Goal: Task Accomplishment & Management: Use online tool/utility

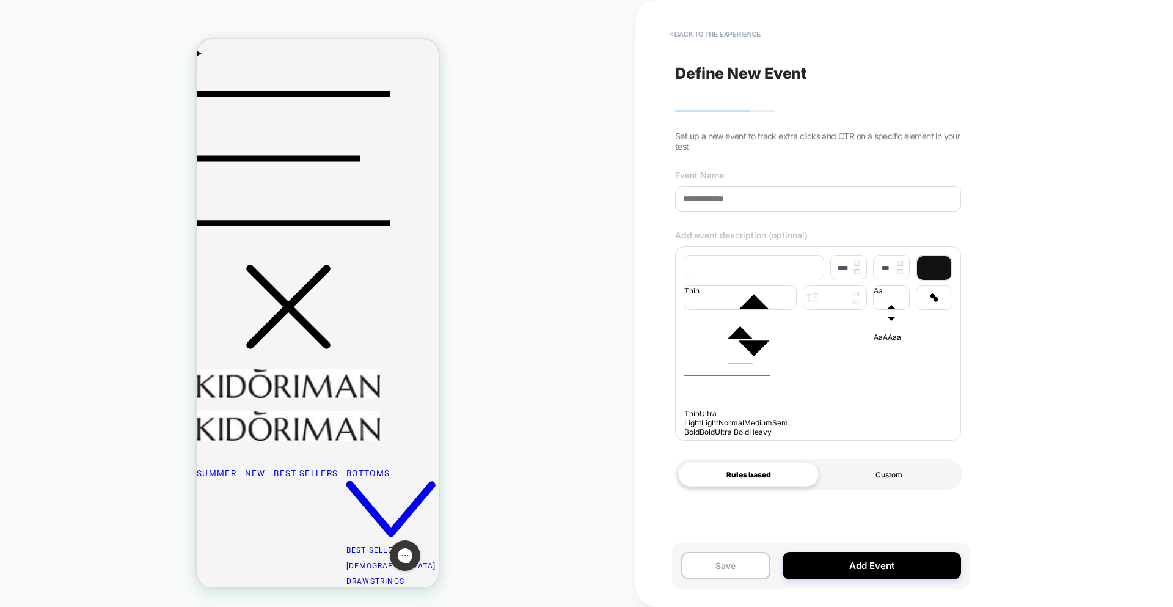
click at [876, 485] on div "Custom" at bounding box center [889, 474] width 141 height 24
click at [759, 479] on div "Rules based" at bounding box center [748, 474] width 141 height 24
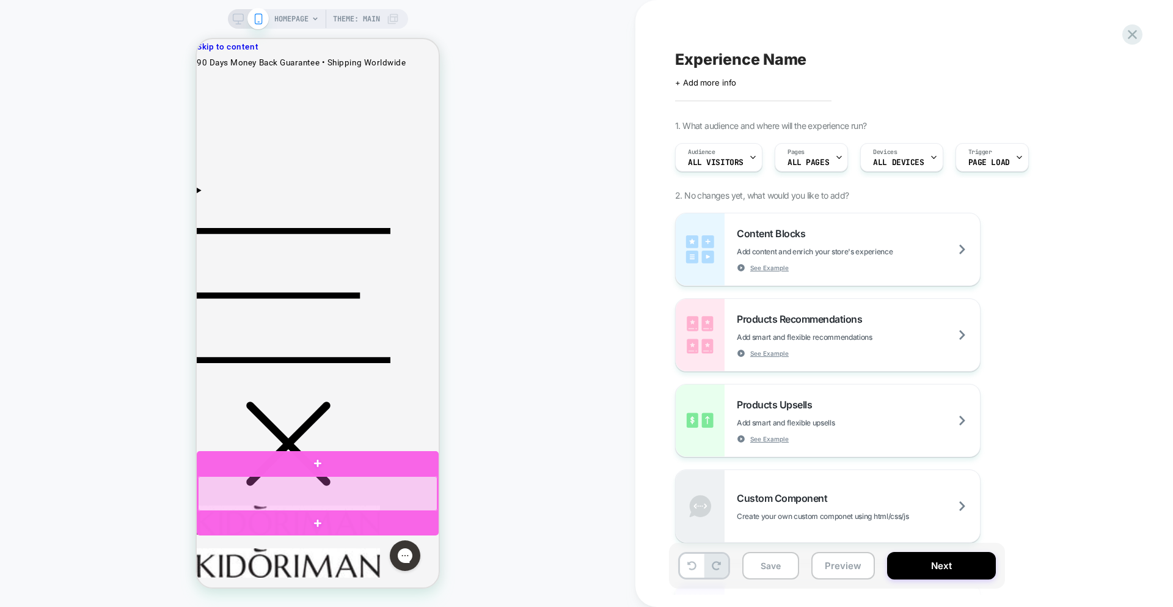
click at [367, 496] on div at bounding box center [317, 493] width 239 height 35
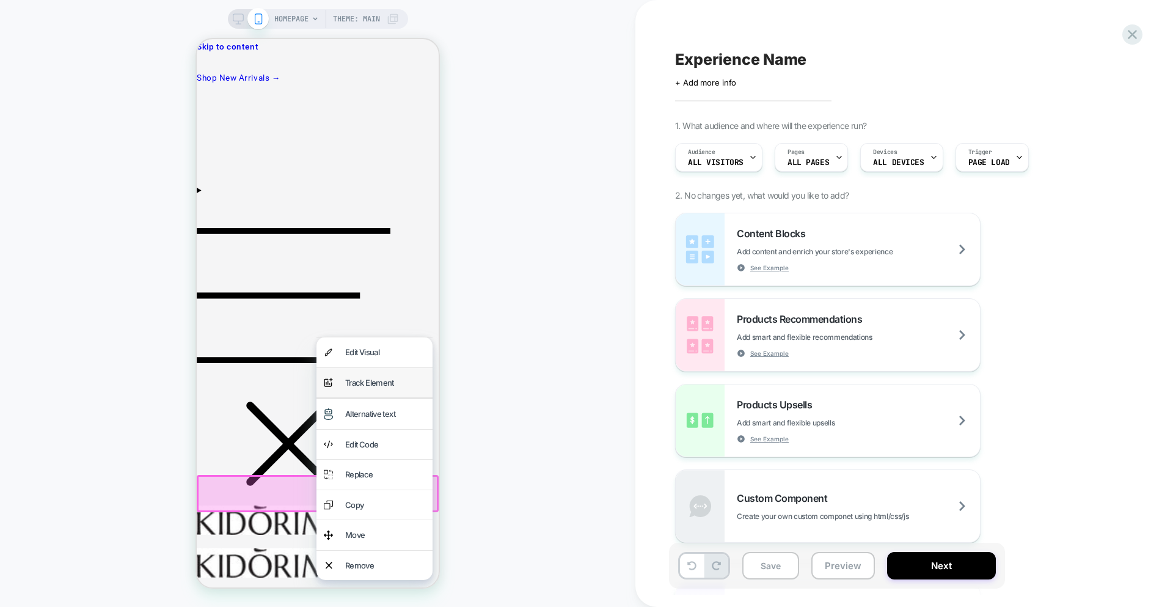
click at [366, 390] on div "analytics-plus-line-svgrepo-com Track Element" at bounding box center [374, 383] width 116 height 30
